Goal: Transaction & Acquisition: Purchase product/service

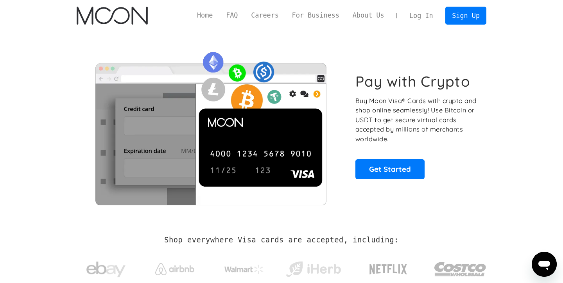
click at [409, 16] on link "Log In" at bounding box center [421, 15] width 37 height 17
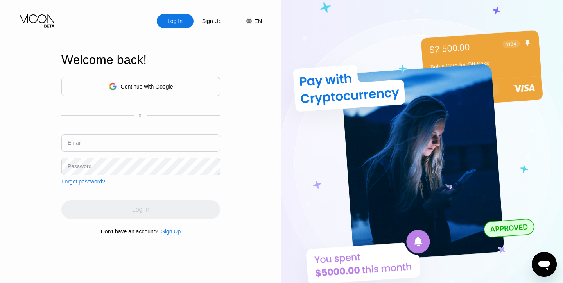
click at [125, 143] on input "text" at bounding box center [140, 143] width 159 height 18
paste input "[EMAIL_ADDRESS][DOMAIN_NAME]"
type input "[EMAIL_ADDRESS][DOMAIN_NAME]"
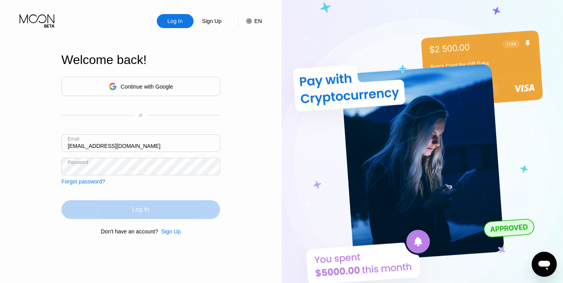
click at [148, 204] on div "Log In" at bounding box center [140, 209] width 159 height 19
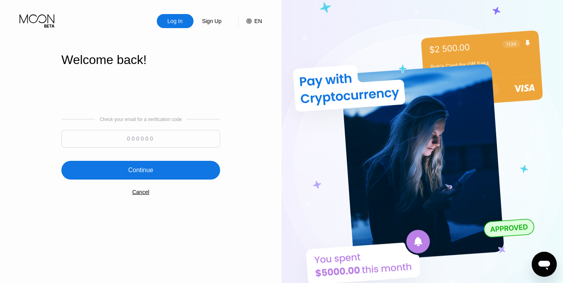
click at [166, 130] on div "Check your email for a verification code" at bounding box center [140, 134] width 159 height 35
click at [166, 136] on input at bounding box center [140, 139] width 159 height 18
paste input "711853"
type input "711853"
click at [168, 168] on div "Continue" at bounding box center [140, 170] width 159 height 19
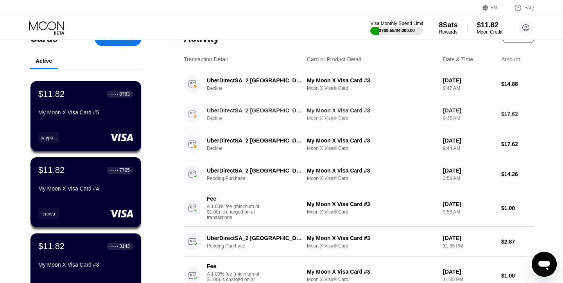
scroll to position [18, 0]
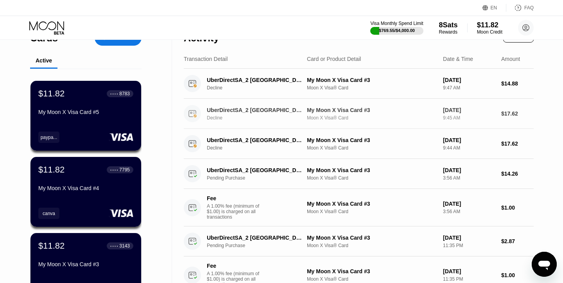
click at [328, 108] on div "My Moon X Visa Card #3" at bounding box center [372, 110] width 130 height 6
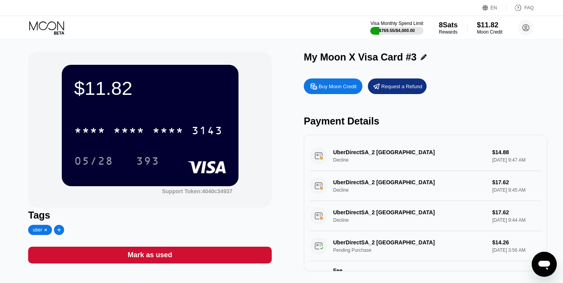
click at [335, 91] on div "Buy Moon Credit" at bounding box center [333, 87] width 59 height 16
type input "0"
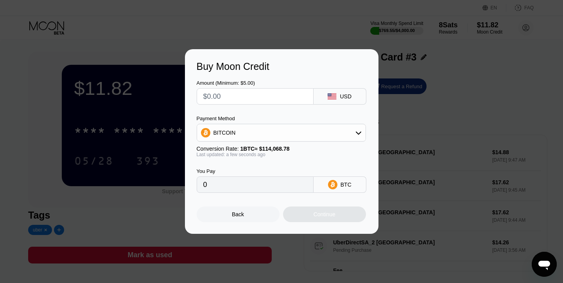
click at [254, 92] on input "text" at bounding box center [255, 97] width 104 height 16
type input "$2"
type input "0.00001754"
type input "$25"
type input "0.00021917"
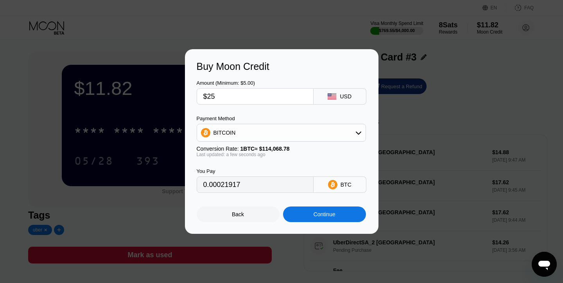
type input "$250"
type input "0.00219167"
type input "$250"
click at [321, 217] on div "Continue" at bounding box center [324, 214] width 22 height 6
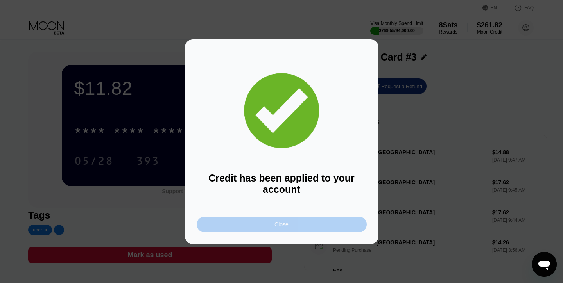
click at [279, 224] on div "Close" at bounding box center [281, 225] width 14 height 6
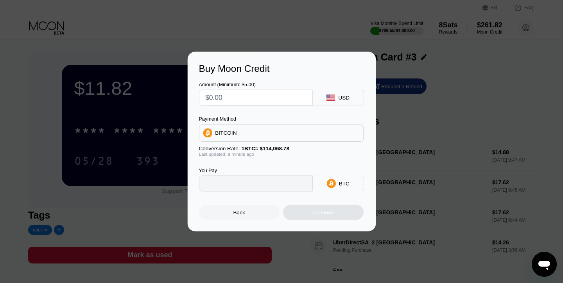
type input "0"
